Goal: Transaction & Acquisition: Subscribe to service/newsletter

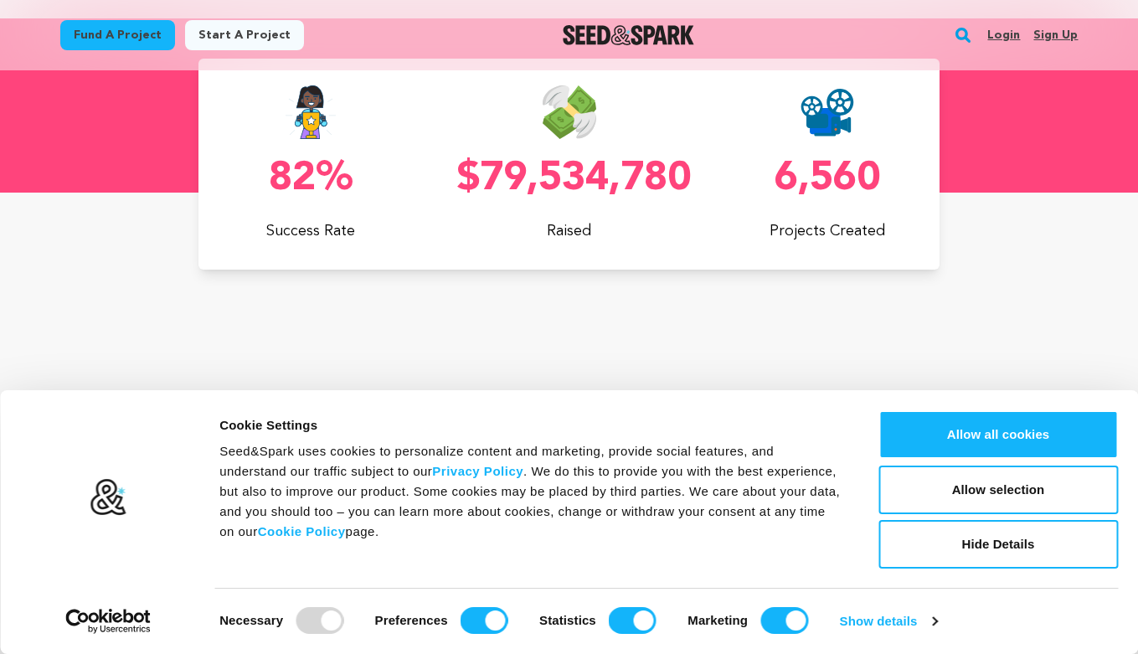
scroll to position [804, 0]
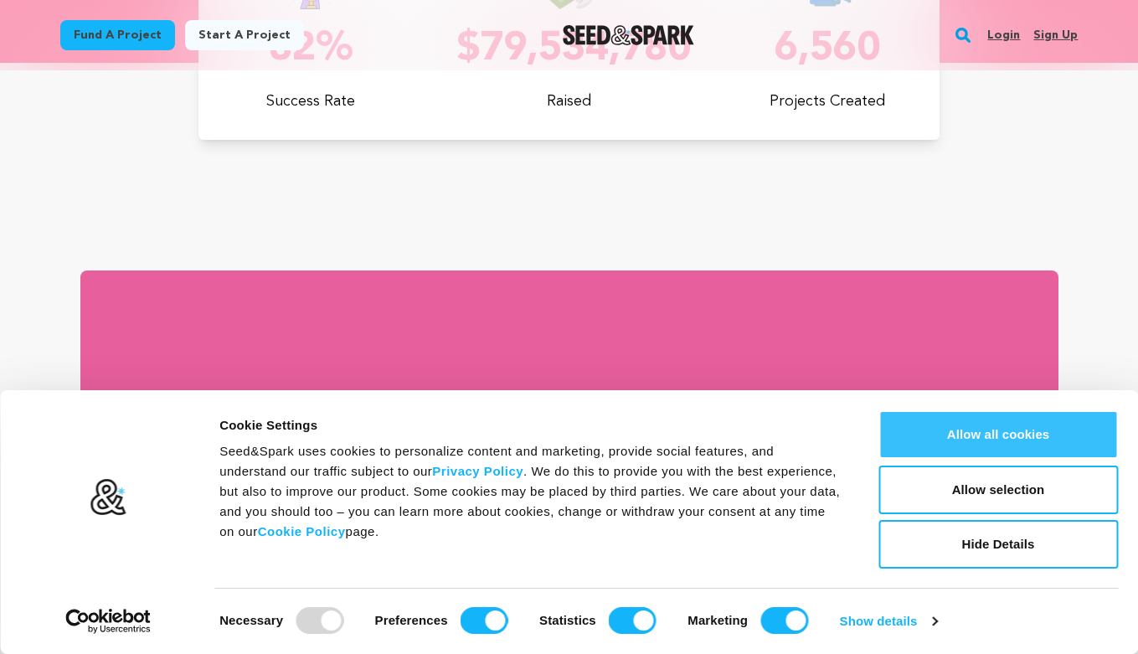
click at [931, 434] on button "Allow all cookies" at bounding box center [999, 434] width 240 height 49
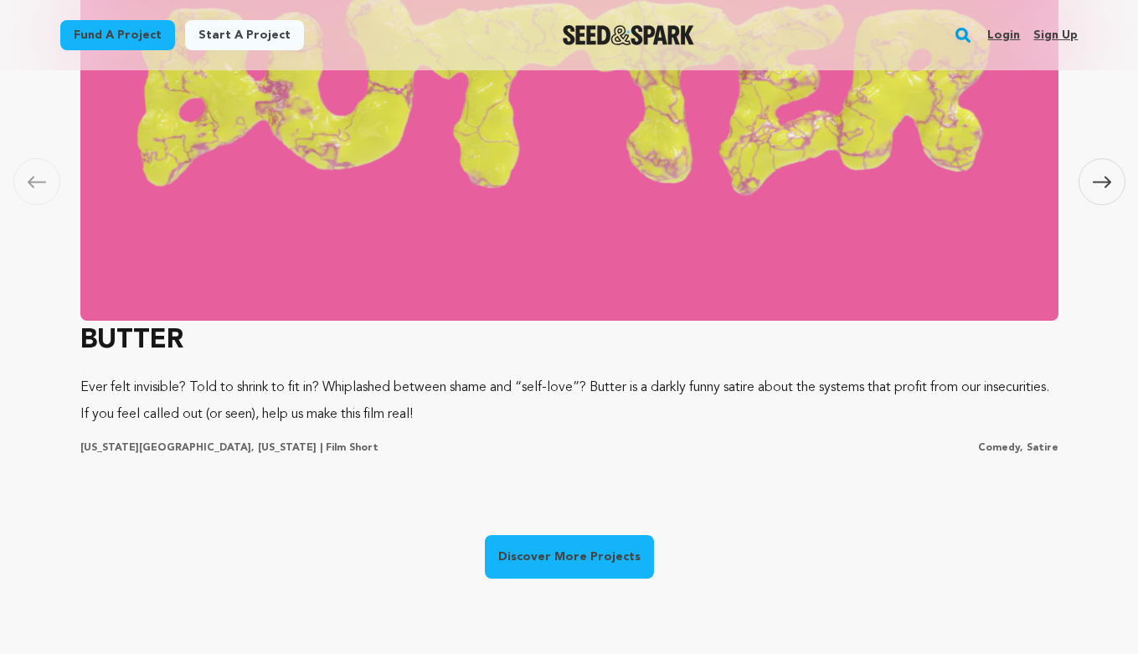
scroll to position [0, 85]
click at [1063, 37] on link "Sign up" at bounding box center [1056, 35] width 44 height 27
click at [1045, 35] on link "Sign up" at bounding box center [1056, 35] width 44 height 27
click at [1037, 42] on link "Sign up" at bounding box center [1056, 35] width 44 height 27
click at [1040, 36] on link "Sign up" at bounding box center [1056, 35] width 44 height 27
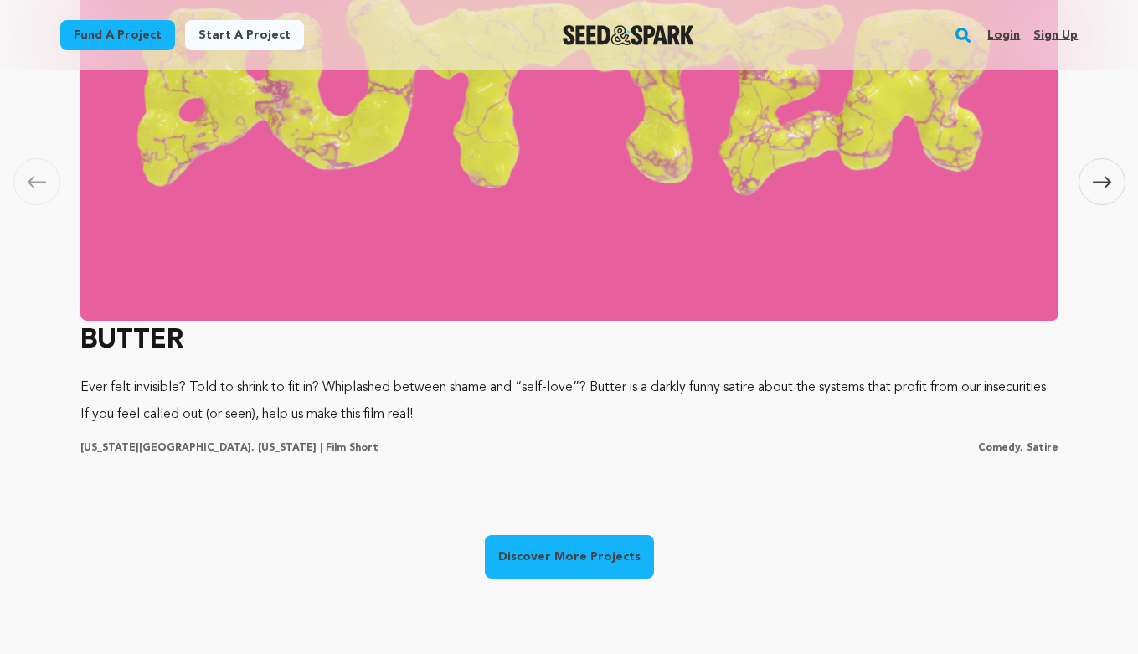
click at [1101, 183] on div "Carousel Skip to previous slide page [GEOGRAPHIC_DATA] [GEOGRAPHIC_DATA] Ever f…" at bounding box center [569, 163] width 1138 height 1005
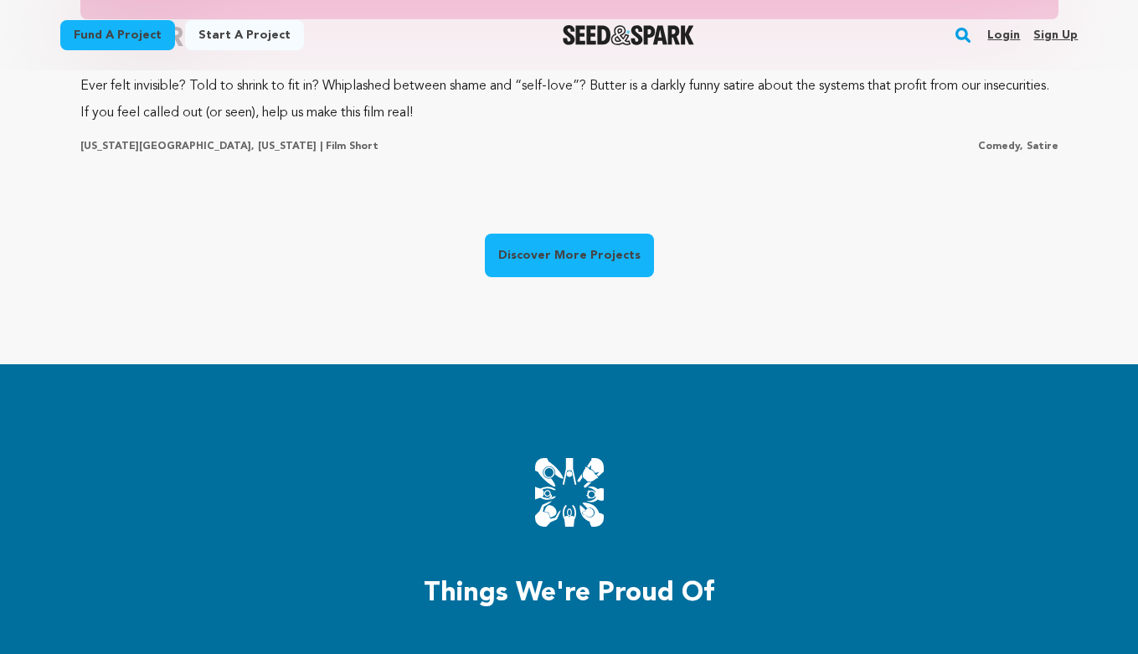
scroll to position [0, 298]
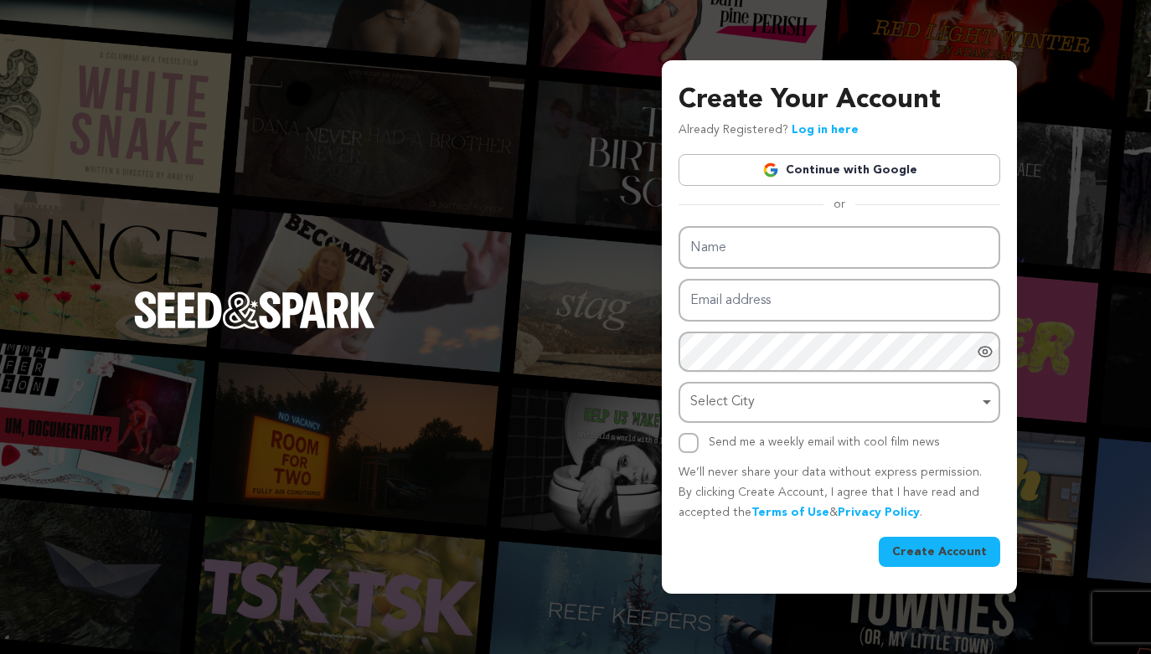
click at [930, 550] on button "Create Account" at bounding box center [939, 552] width 121 height 30
